Goal: Information Seeking & Learning: Learn about a topic

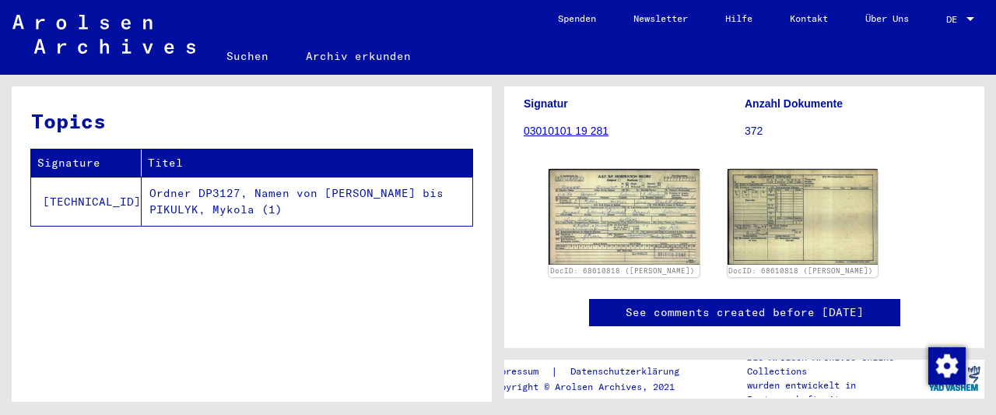
scroll to position [243, 0]
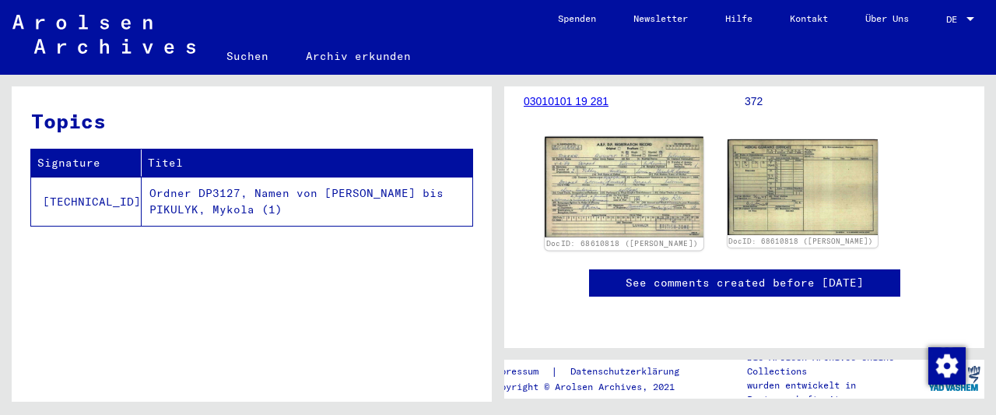
click at [646, 191] on img at bounding box center [624, 187] width 158 height 100
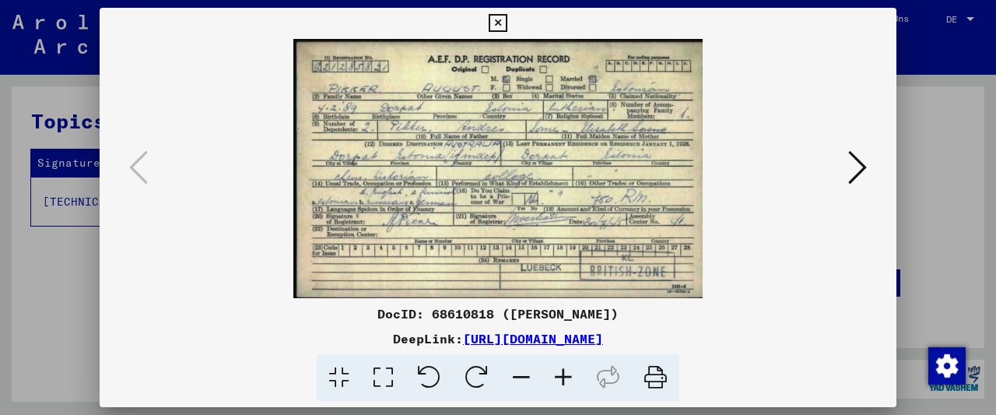
click at [646, 191] on img at bounding box center [497, 168] width 691 height 259
click at [557, 370] on icon at bounding box center [563, 377] width 42 height 47
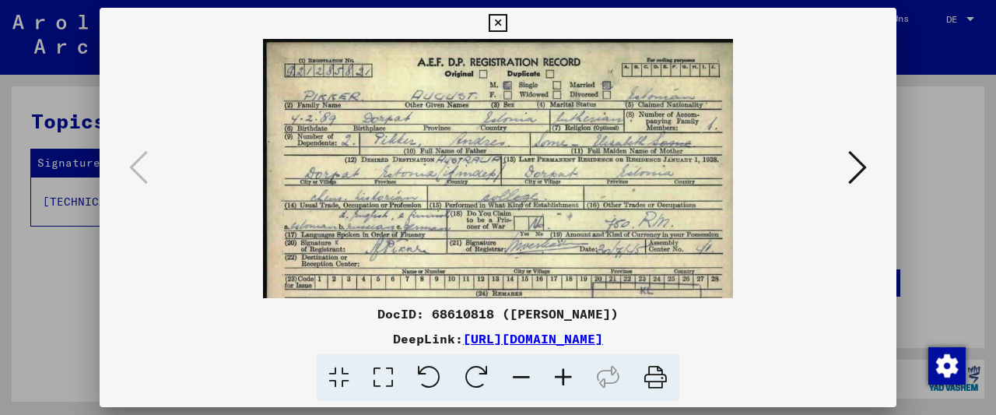
click at [557, 370] on icon at bounding box center [563, 377] width 42 height 47
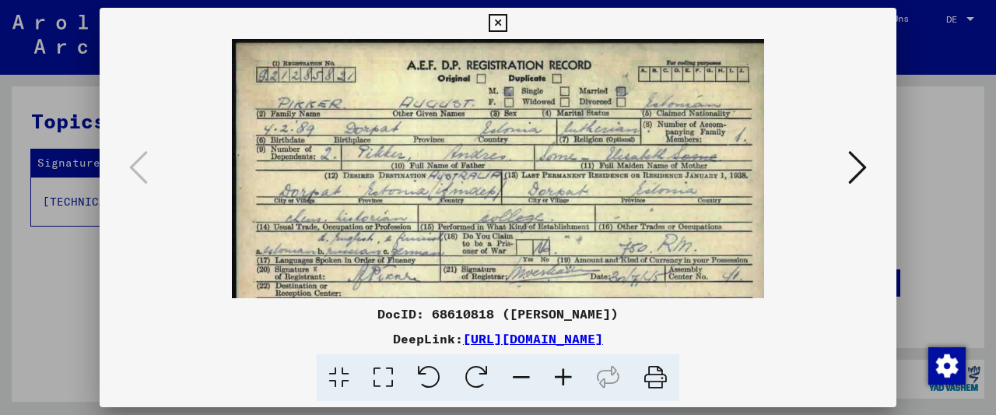
click at [557, 370] on icon at bounding box center [563, 377] width 42 height 47
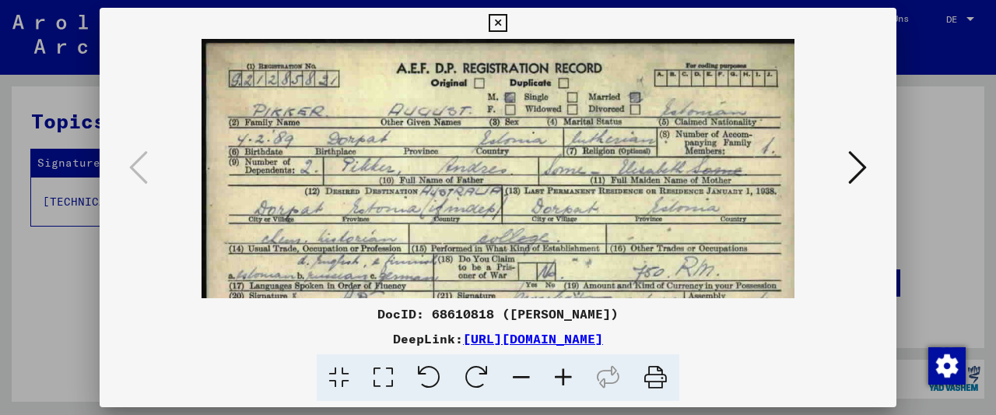
click at [557, 370] on icon at bounding box center [563, 377] width 42 height 47
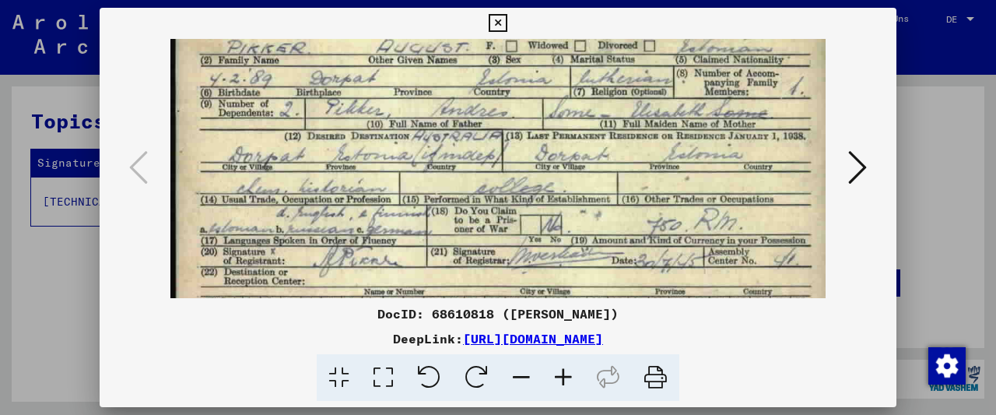
scroll to position [75, 0]
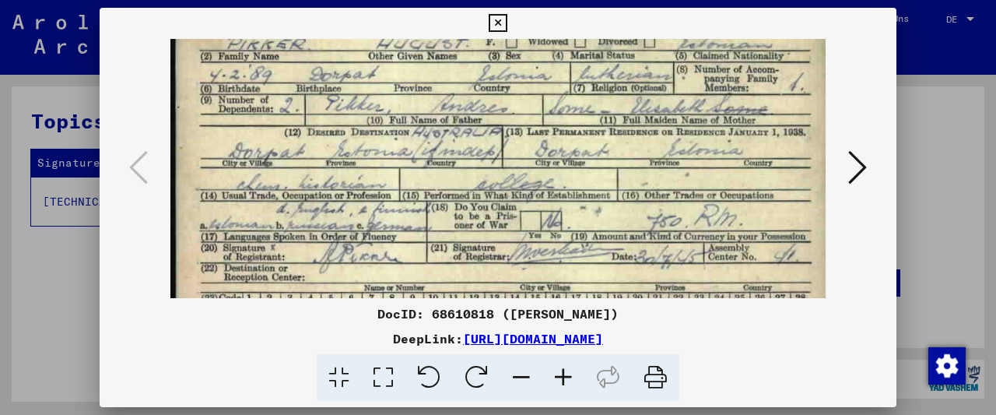
drag, startPoint x: 566, startPoint y: 257, endPoint x: 566, endPoint y: 187, distance: 70.0
click at [566, 187] on img at bounding box center [497, 171] width 655 height 415
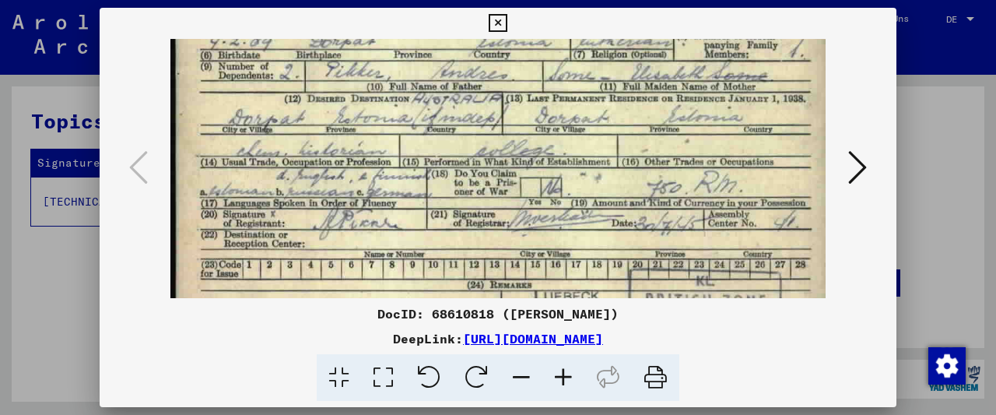
scroll to position [112, 0]
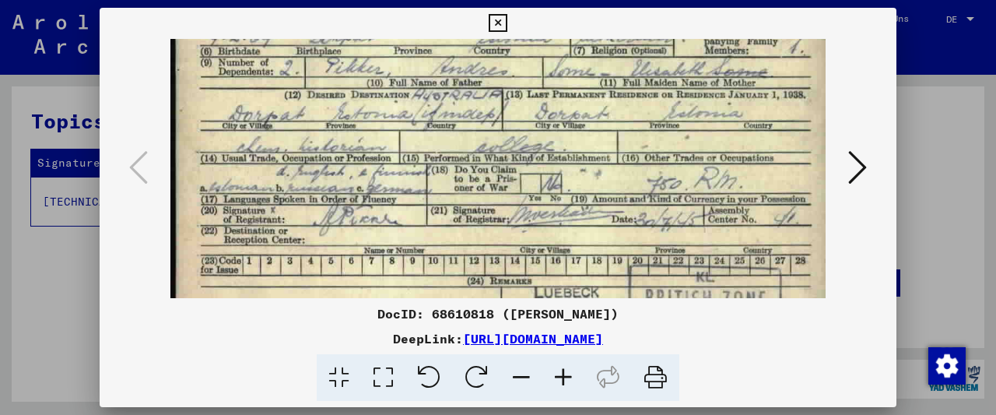
drag, startPoint x: 557, startPoint y: 254, endPoint x: 556, endPoint y: 225, distance: 29.6
click at [556, 225] on img at bounding box center [497, 134] width 655 height 415
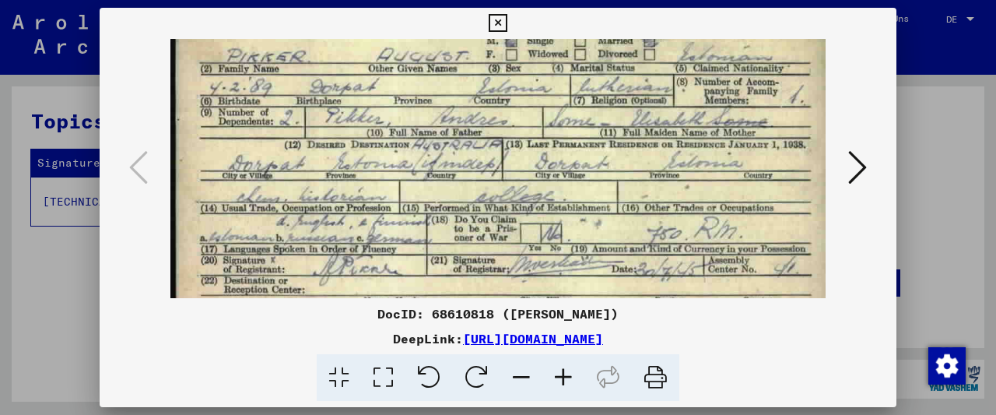
scroll to position [64, 0]
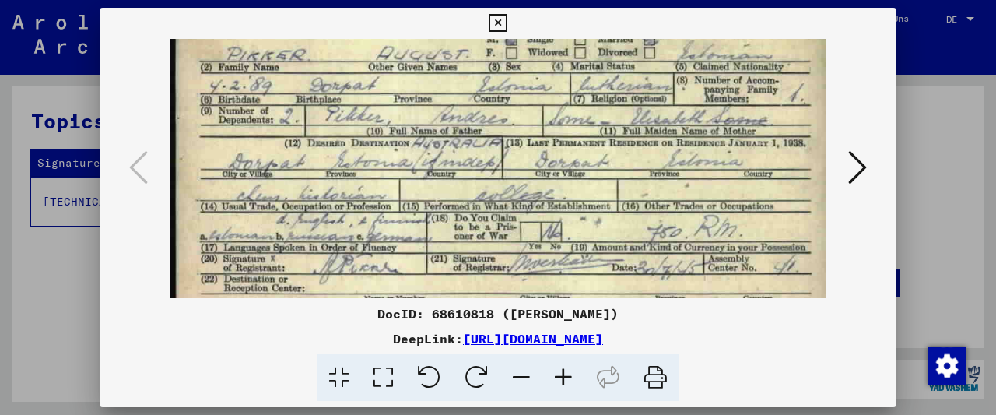
drag, startPoint x: 588, startPoint y: 130, endPoint x: 587, endPoint y: 177, distance: 46.7
click at [587, 177] on img at bounding box center [497, 182] width 655 height 415
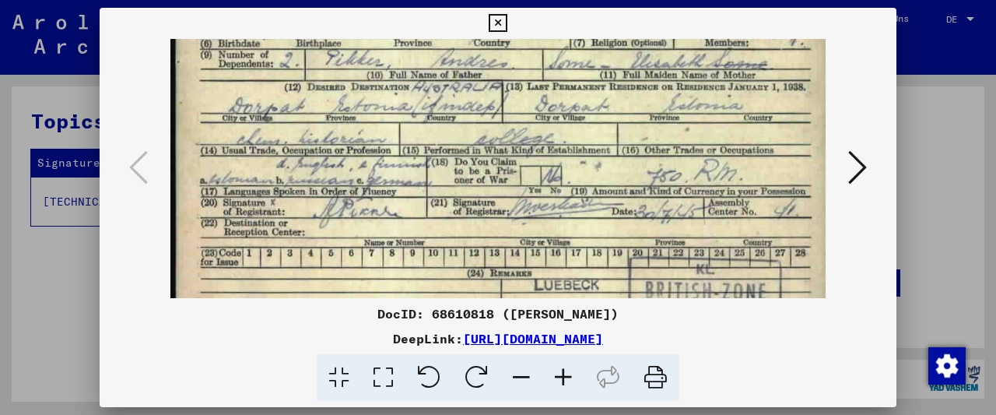
scroll to position [124, 0]
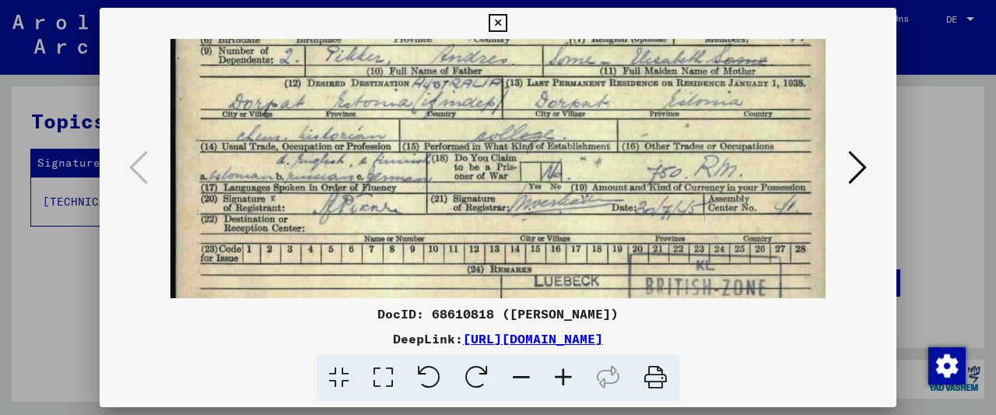
drag, startPoint x: 548, startPoint y: 240, endPoint x: 553, endPoint y: 187, distance: 53.1
click at [553, 187] on img at bounding box center [497, 122] width 655 height 415
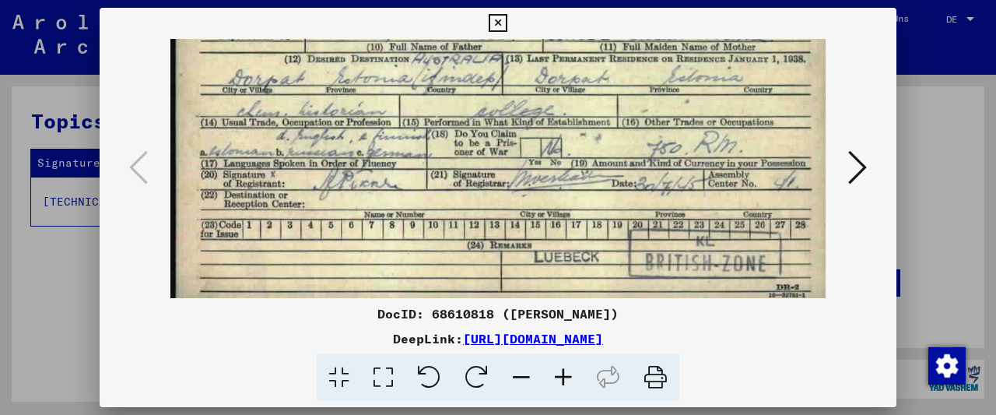
scroll to position [156, 0]
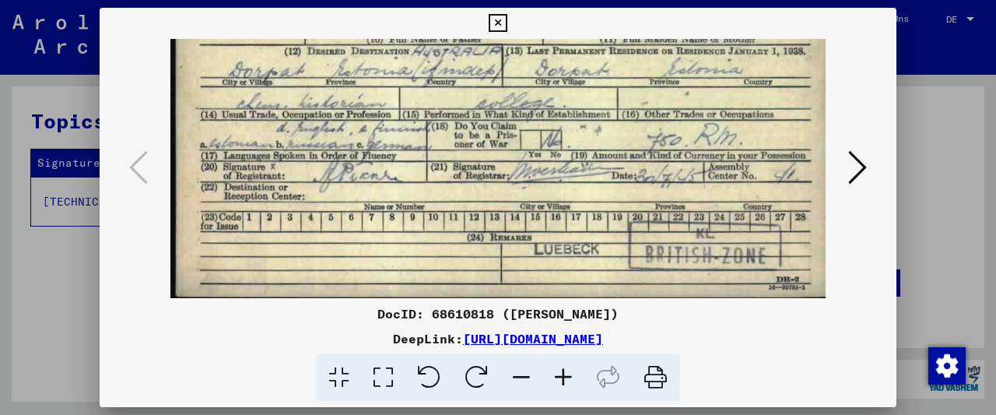
drag, startPoint x: 568, startPoint y: 254, endPoint x: 569, endPoint y: 207, distance: 47.5
click at [569, 207] on img at bounding box center [497, 90] width 655 height 415
click at [853, 175] on icon at bounding box center [857, 167] width 19 height 37
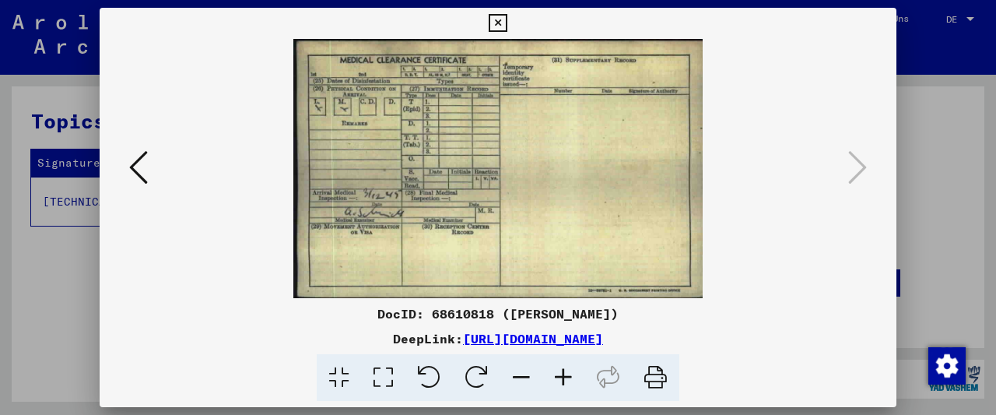
click at [506, 21] on icon at bounding box center [498, 23] width 18 height 19
